Goal: Learn about a topic: Learn about a topic

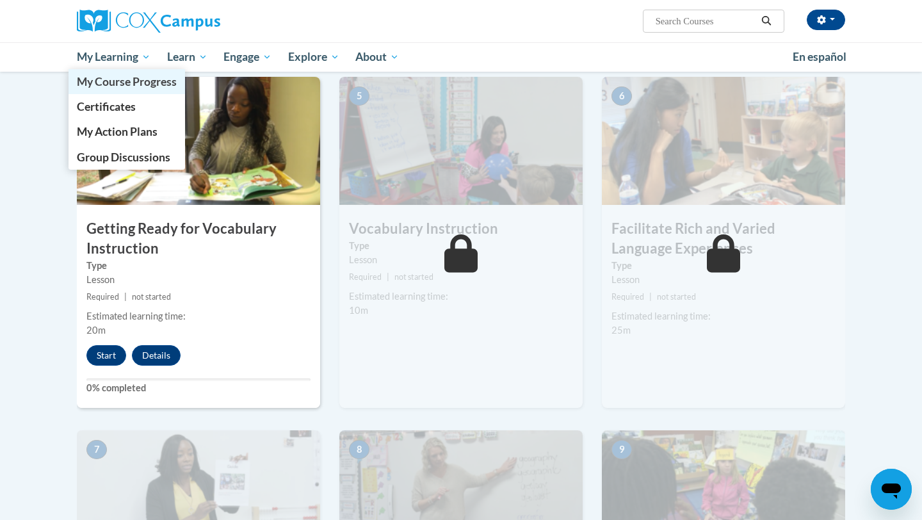
scroll to position [649, 0]
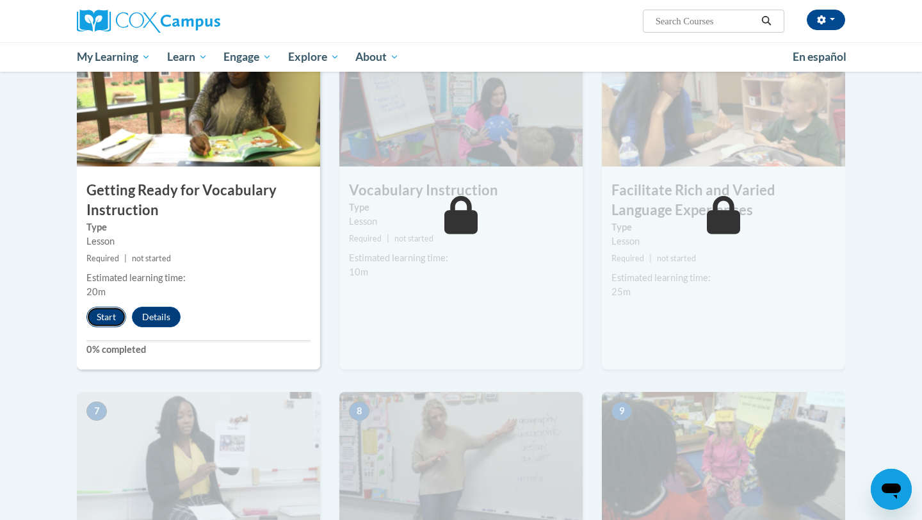
click at [107, 324] on button "Start" at bounding box center [106, 317] width 40 height 20
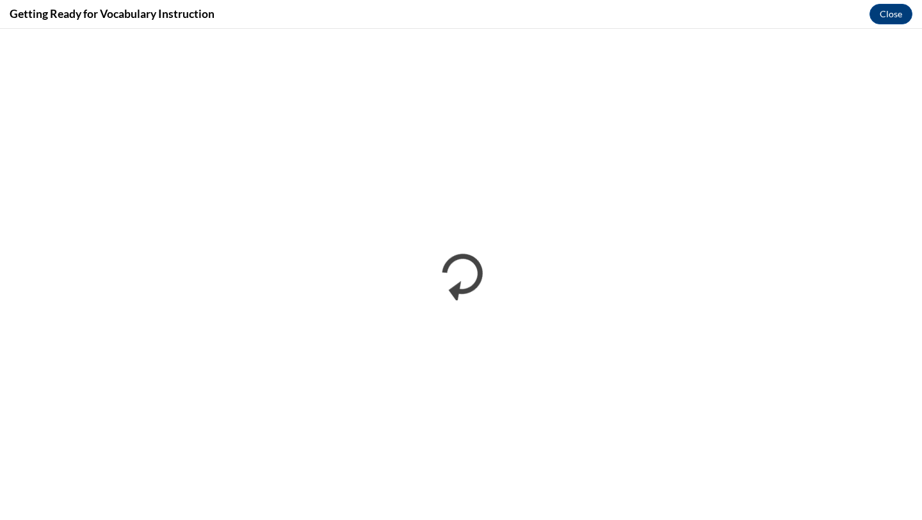
scroll to position [0, 0]
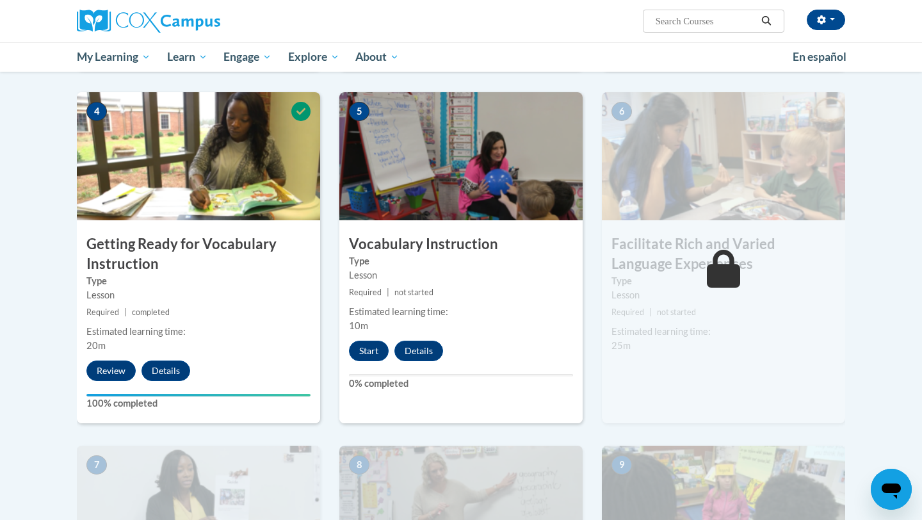
scroll to position [595, 0]
